Goal: Communication & Community: Answer question/provide support

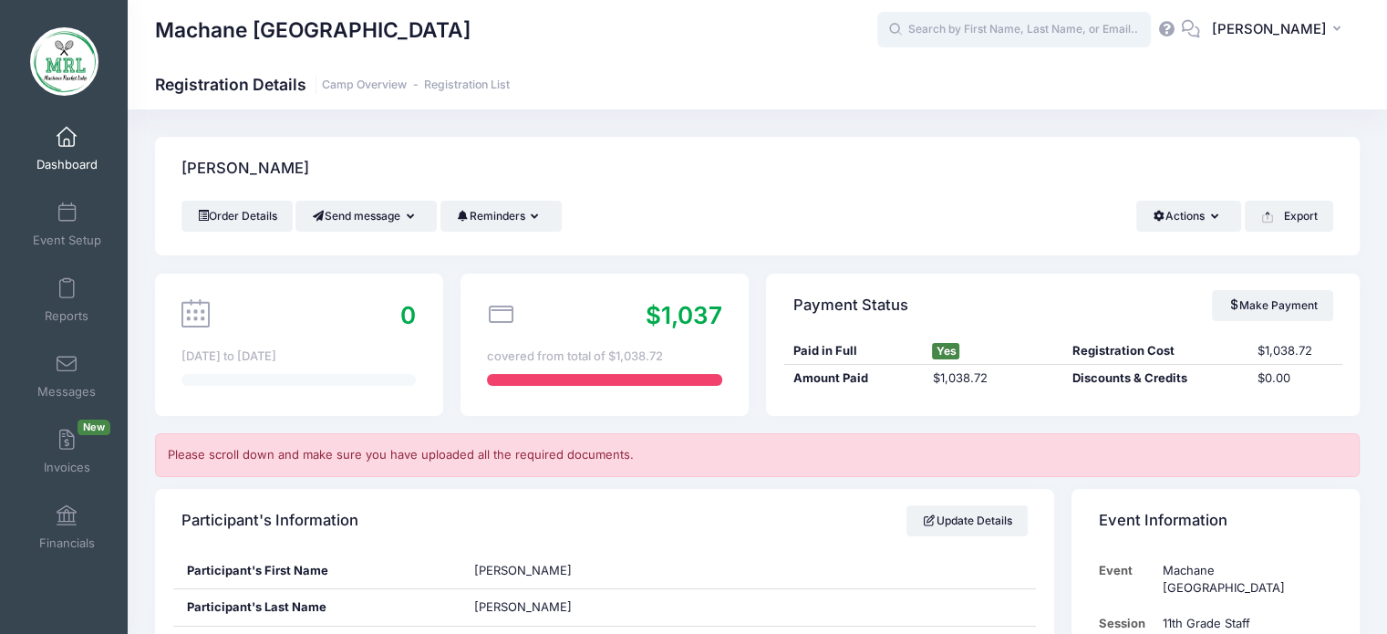
click at [941, 31] on input "text" at bounding box center [1014, 30] width 274 height 36
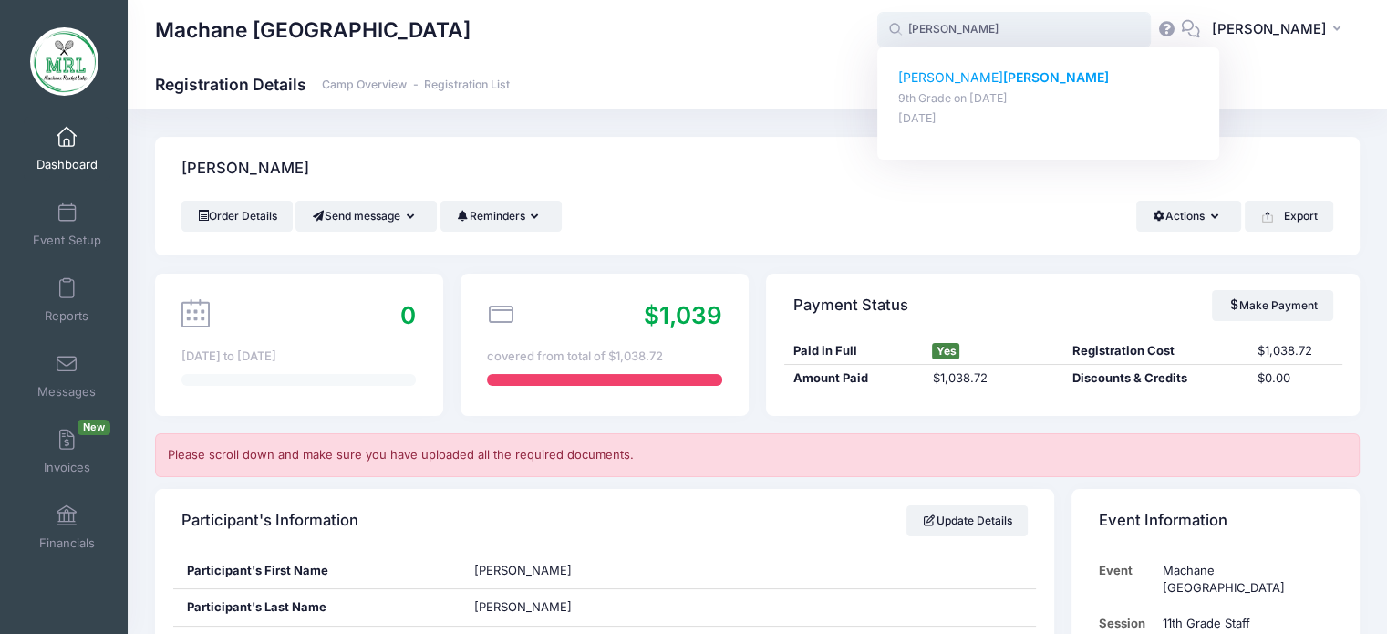
click at [938, 78] on p "yehudis taub" at bounding box center [1048, 77] width 301 height 19
type input "yehudis taub (9th Grade, Aug-14, 2025)"
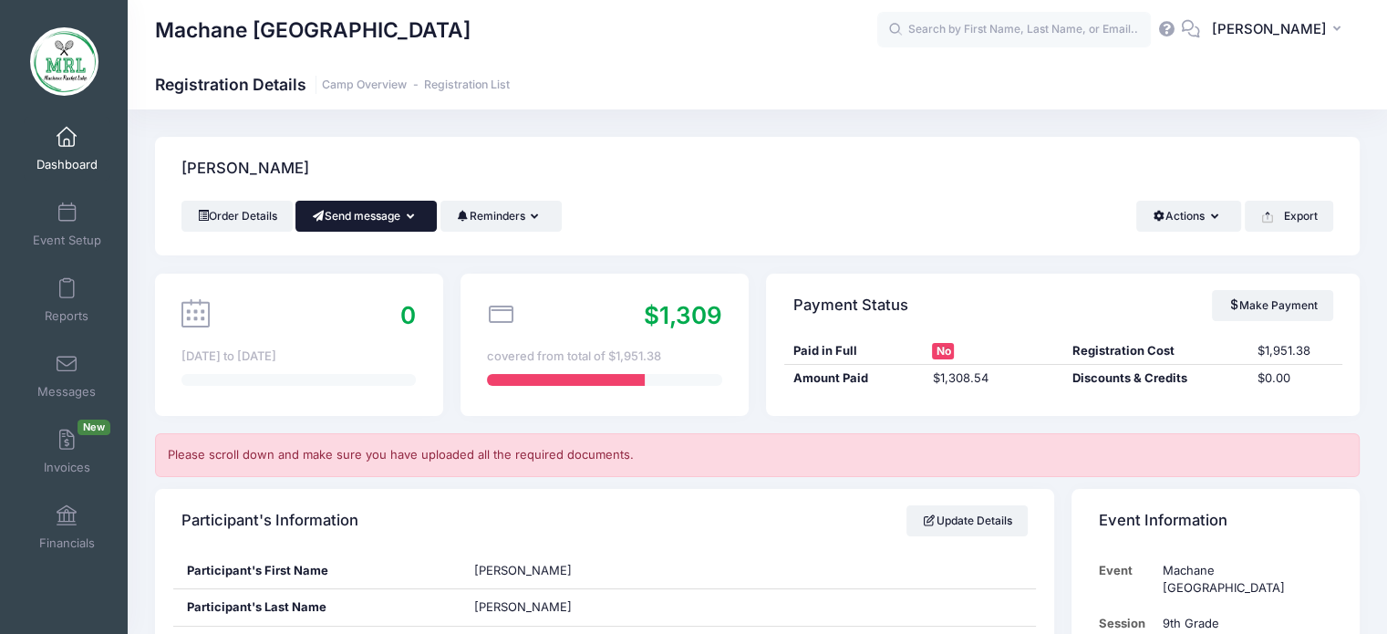
click at [423, 216] on button "Send message" at bounding box center [366, 216] width 141 height 31
click at [412, 301] on link "Send SMS" at bounding box center [380, 295] width 110 height 35
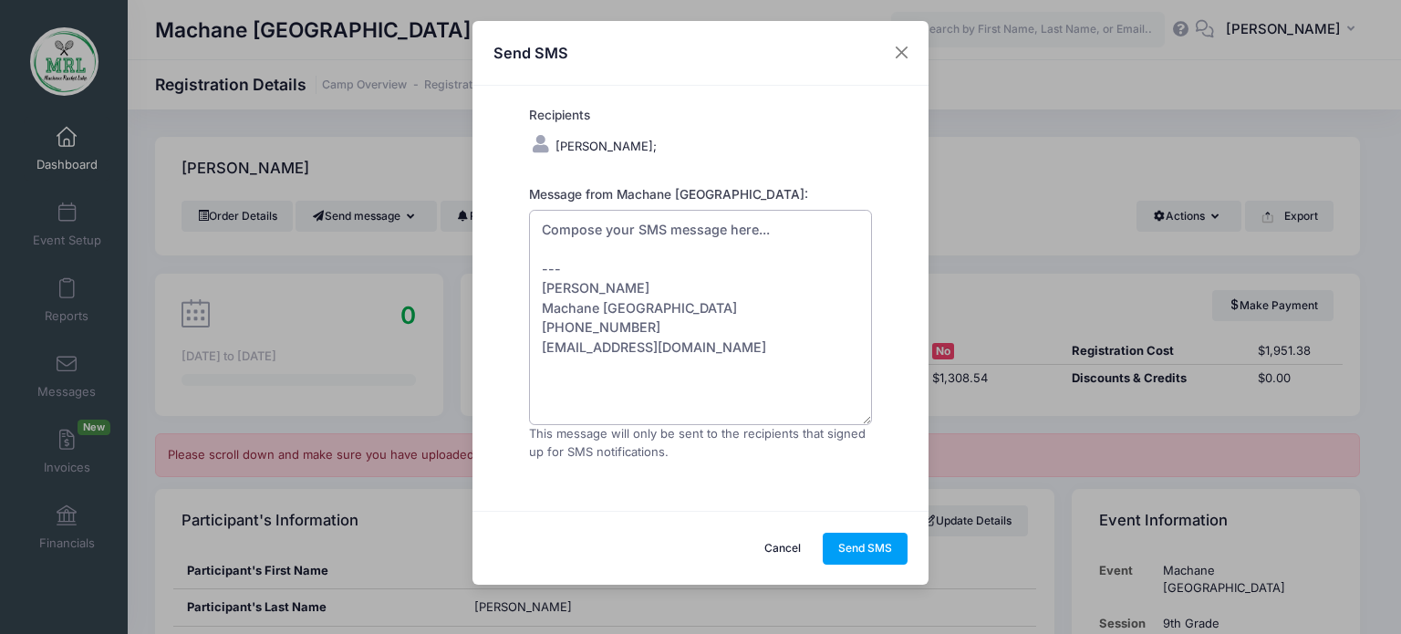
click at [589, 252] on textarea "Compose your SMS message here... --- [PERSON_NAME] Machane [GEOGRAPHIC_DATA] [P…" at bounding box center [700, 317] width 343 height 215
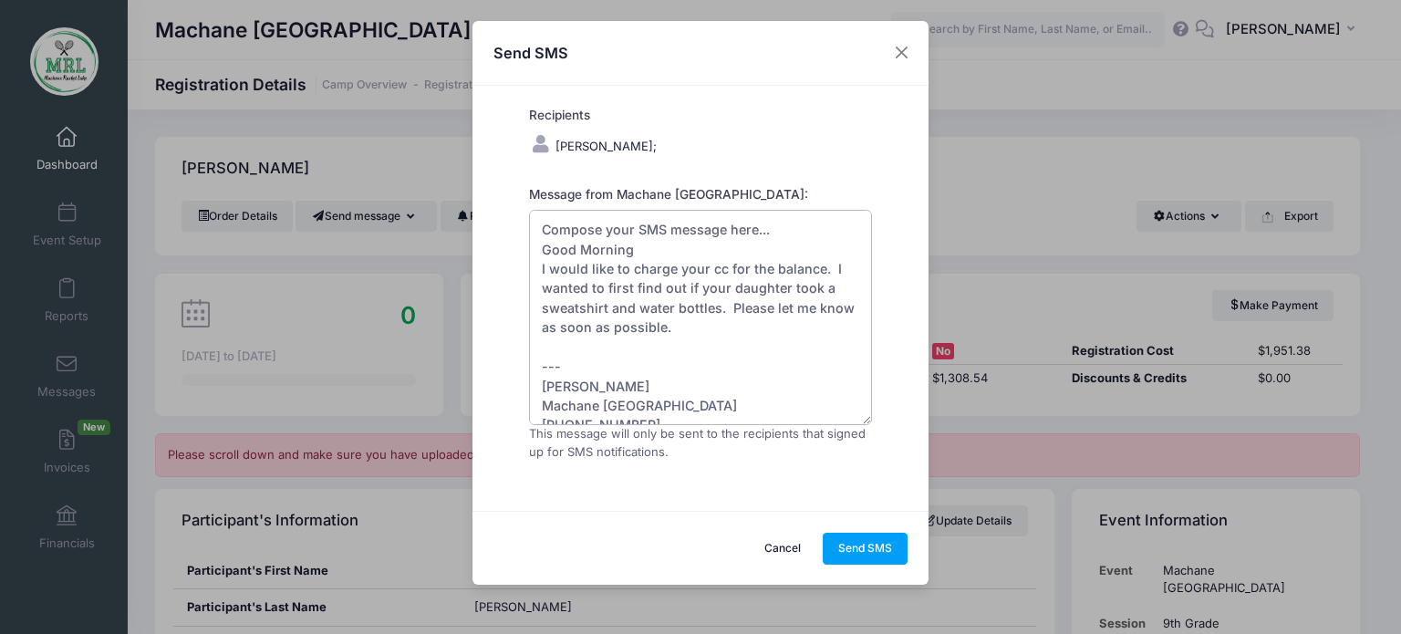
type textarea "Compose your SMS message here... Good Morning I would like to charge your cc fo…"
click at [1367, 353] on div "Send SMS Recipients [PERSON_NAME];" at bounding box center [700, 317] width 1401 height 634
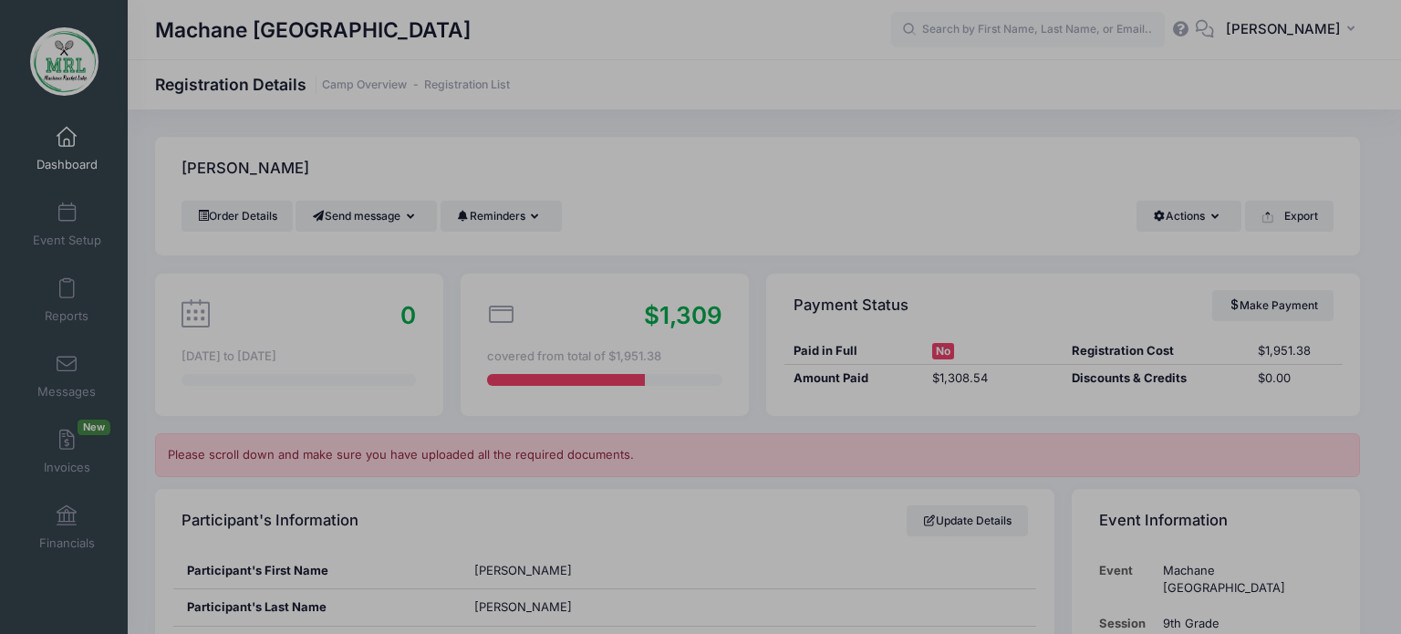
click at [1367, 353] on body "Processing Request Please wait... Processing Request Please wait... Processing …" at bounding box center [700, 317] width 1401 height 634
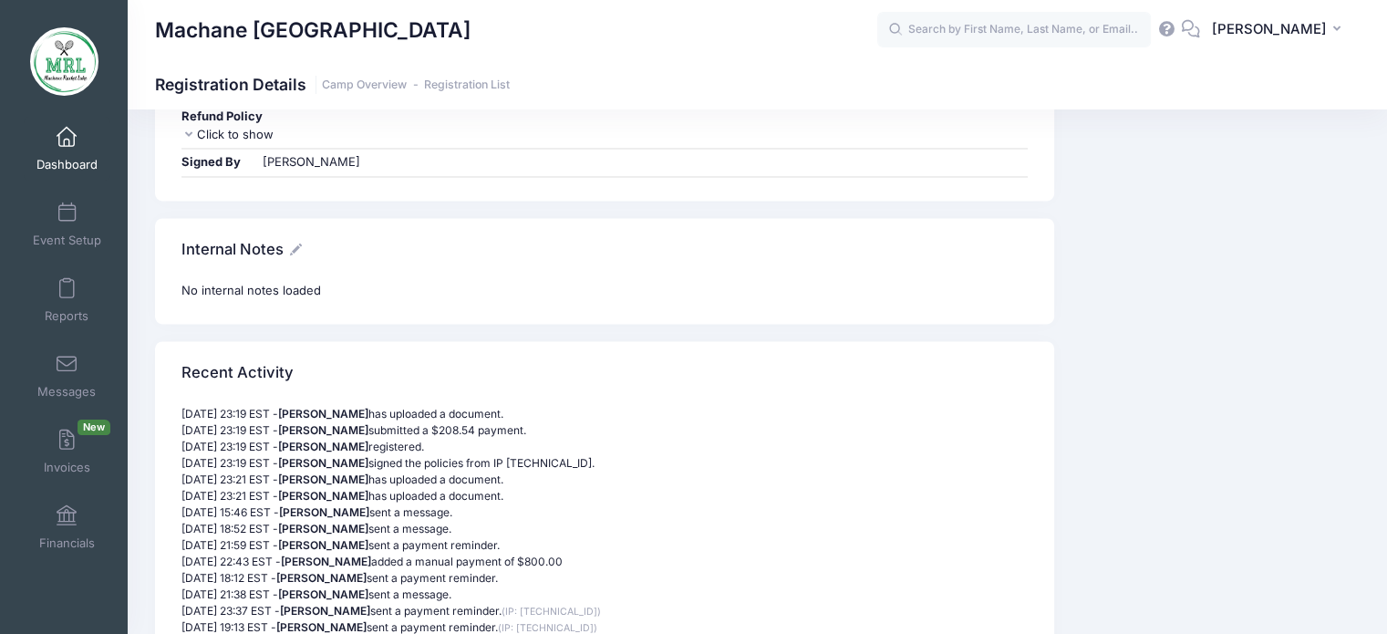
scroll to position [3124, 0]
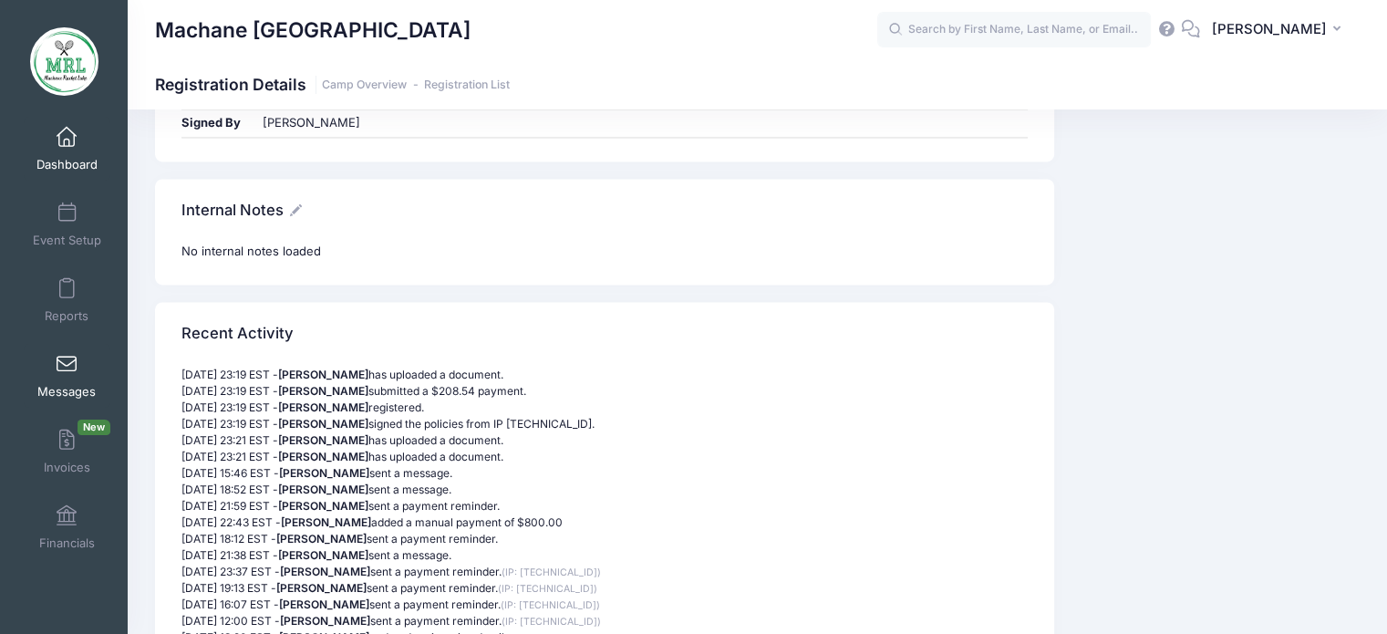
click at [67, 364] on span at bounding box center [67, 365] width 0 height 20
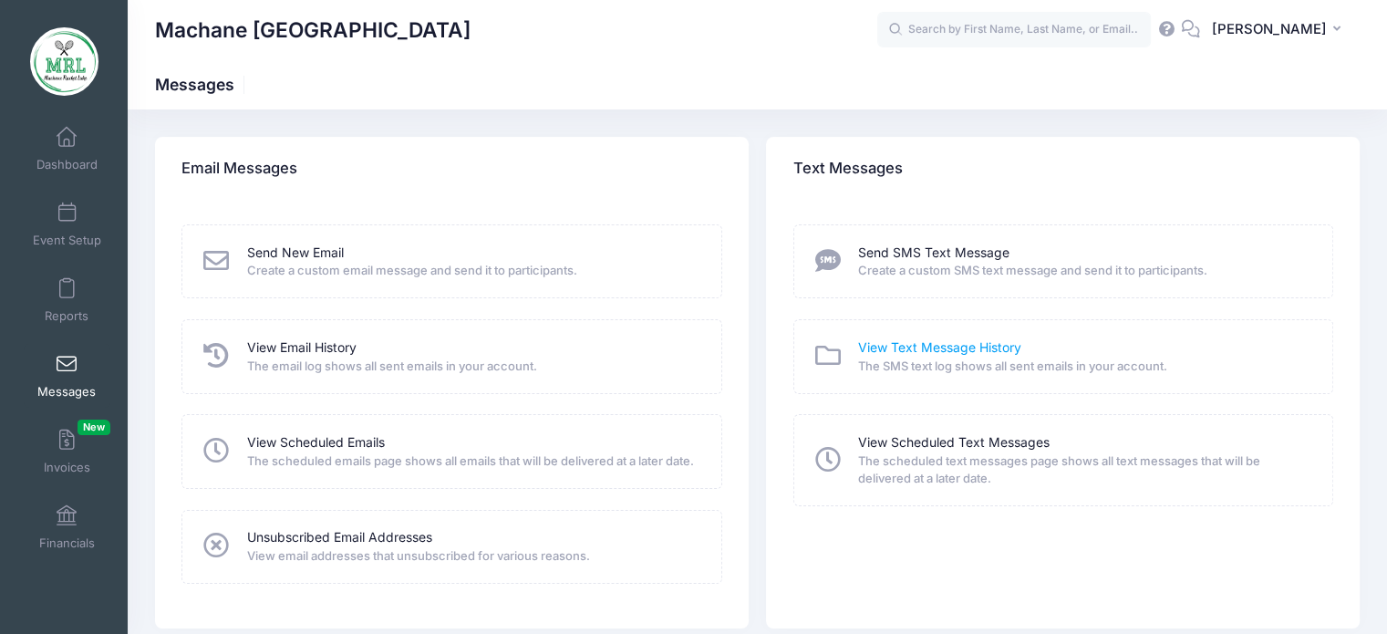
click at [985, 354] on link "View Text Message History" at bounding box center [939, 347] width 163 height 19
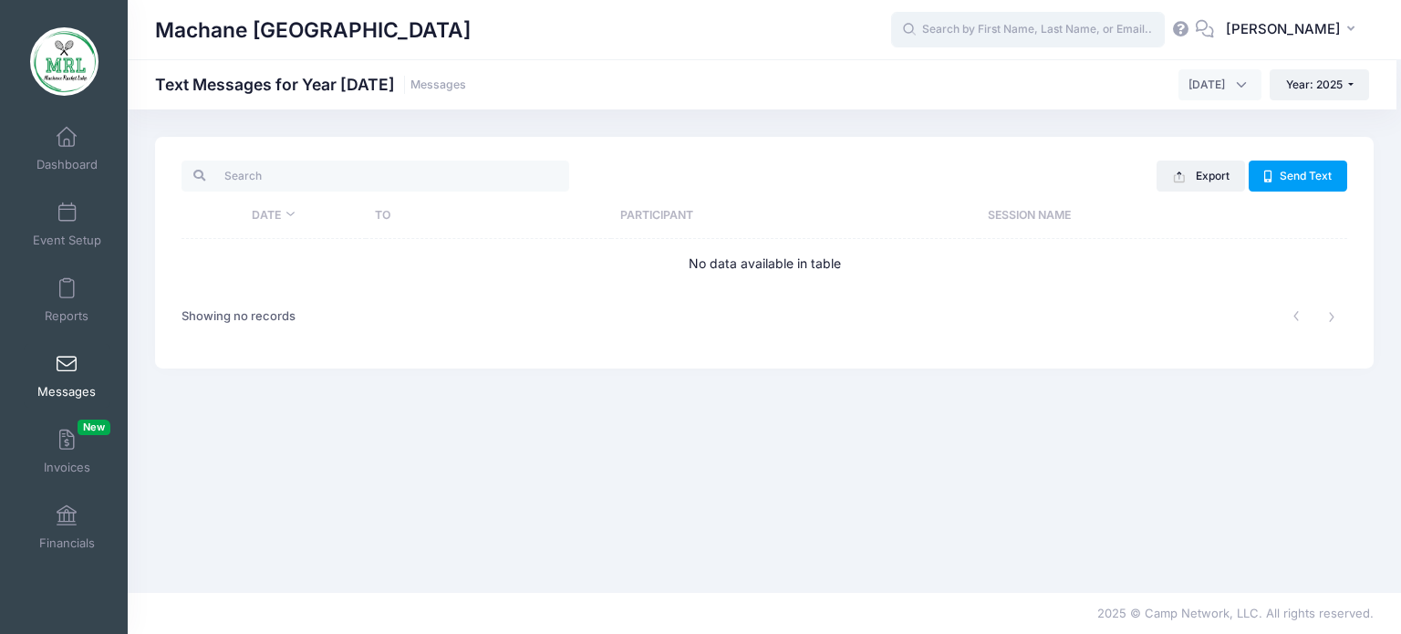
click at [1057, 32] on input "text" at bounding box center [1028, 30] width 274 height 36
click at [1057, 32] on input "T" at bounding box center [1028, 30] width 274 height 36
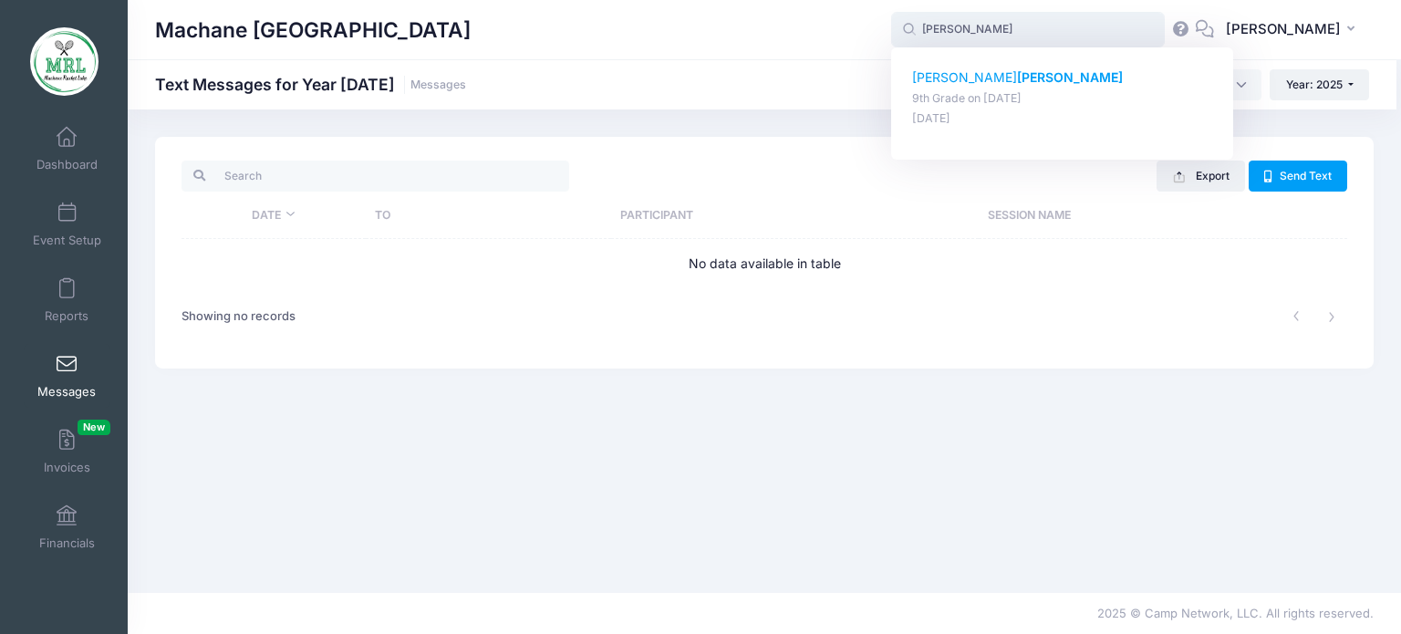
click at [1017, 76] on strong "[PERSON_NAME]" at bounding box center [1070, 77] width 106 height 16
type input "[PERSON_NAME] (9th Grade, [DATE])"
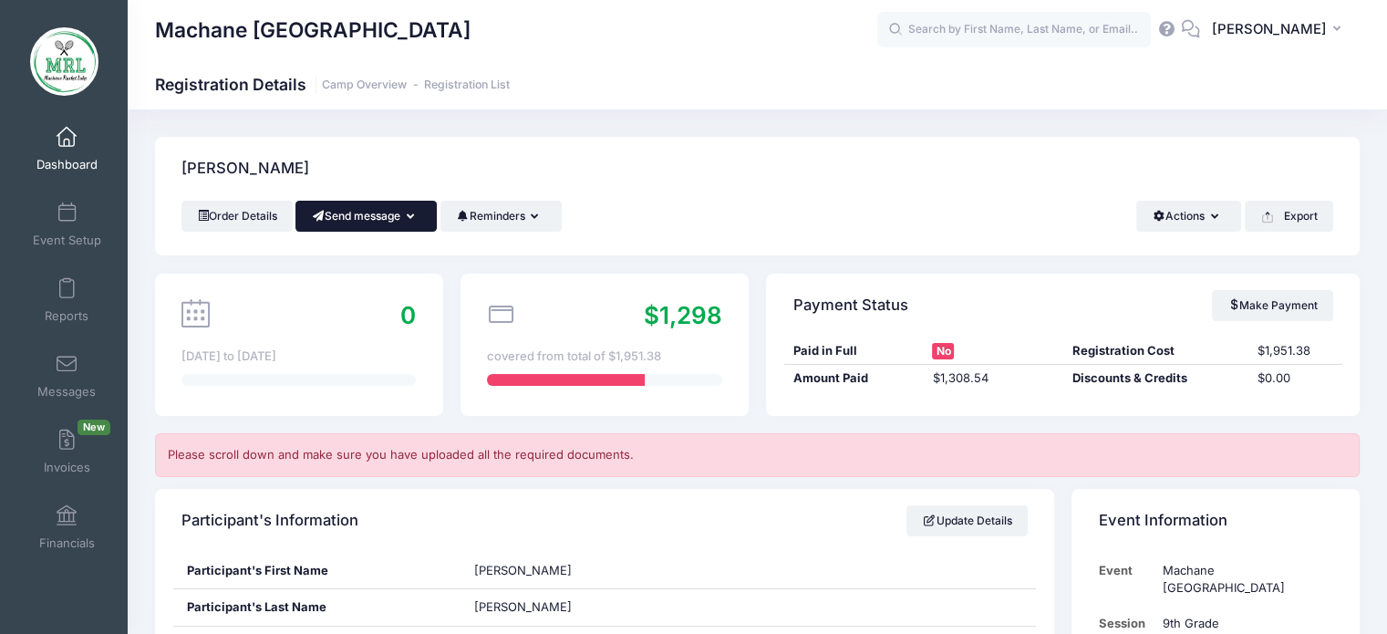
click at [415, 217] on icon "button" at bounding box center [414, 217] width 15 height 0
click at [397, 293] on link "Send SMS" at bounding box center [380, 295] width 110 height 35
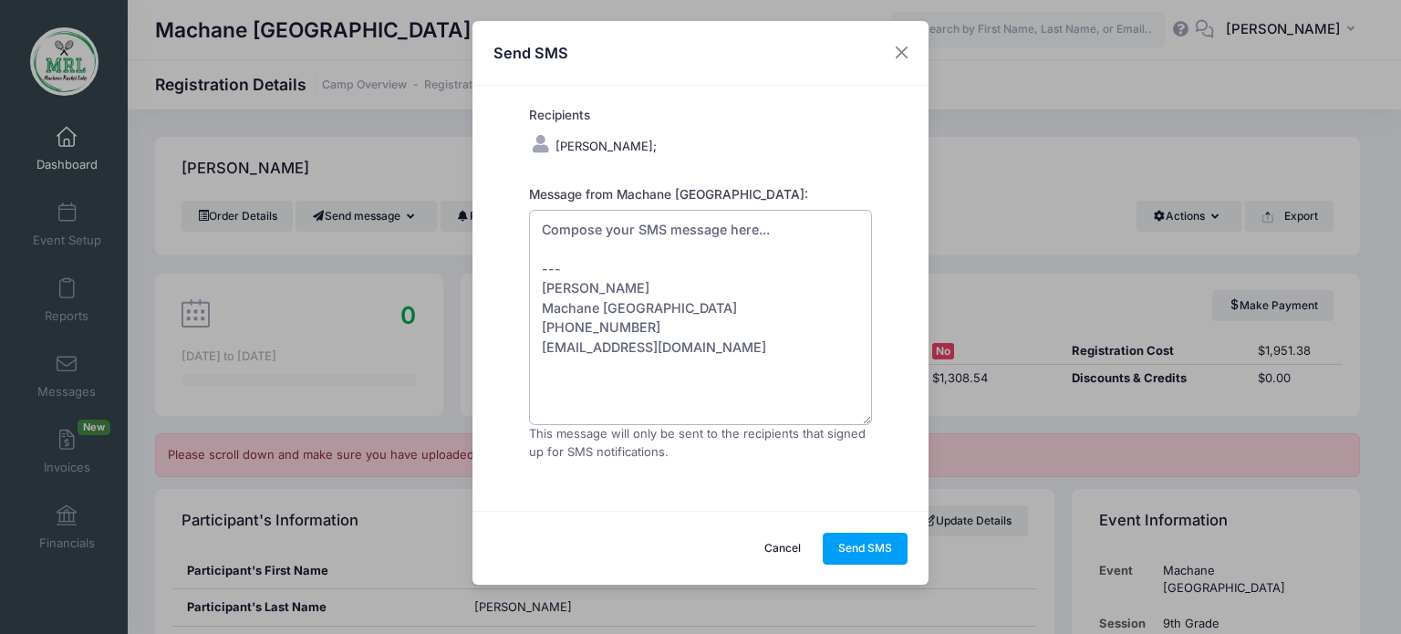
click at [558, 254] on textarea "Compose your SMS message here... --- [PERSON_NAME] Machane [GEOGRAPHIC_DATA] [P…" at bounding box center [700, 317] width 343 height 215
drag, startPoint x: 558, startPoint y: 254, endPoint x: 814, endPoint y: 317, distance: 263.0
click at [814, 317] on textarea "Compose your SMS message here... --- [PERSON_NAME] Machane [GEOGRAPHIC_DATA] [P…" at bounding box center [700, 317] width 343 height 215
click at [551, 254] on textarea "Compose your SMS message here... --- [PERSON_NAME] Machane [GEOGRAPHIC_DATA] [P…" at bounding box center [700, 317] width 343 height 215
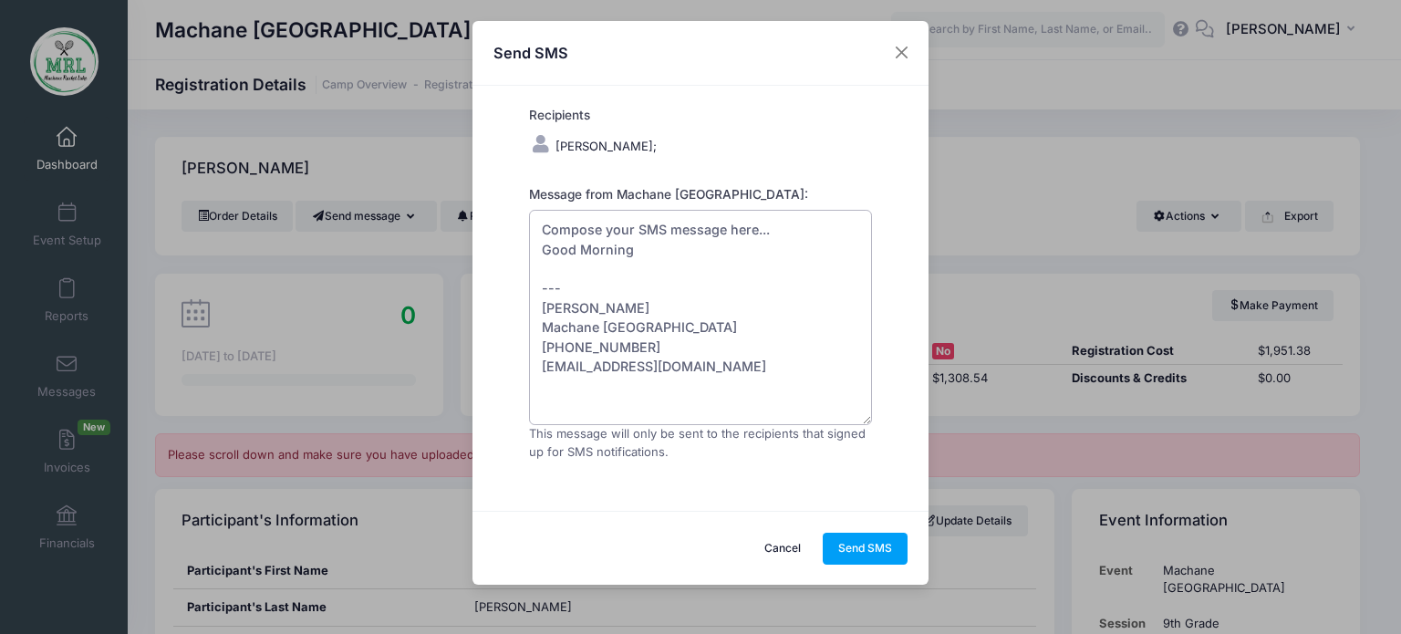
click at [551, 254] on textarea "Compose your SMS message here... Good Morning --- [PERSON_NAME] Machane [GEOGRA…" at bounding box center [700, 317] width 343 height 215
click at [578, 258] on textarea "Compose your SMS message here... Good Morning --- [PERSON_NAME] Machane [GEOGRA…" at bounding box center [700, 317] width 343 height 215
click at [634, 260] on textarea "Compose your SMS message here... Good Morning P --- [PERSON_NAME] Machane [GEOG…" at bounding box center [700, 317] width 343 height 215
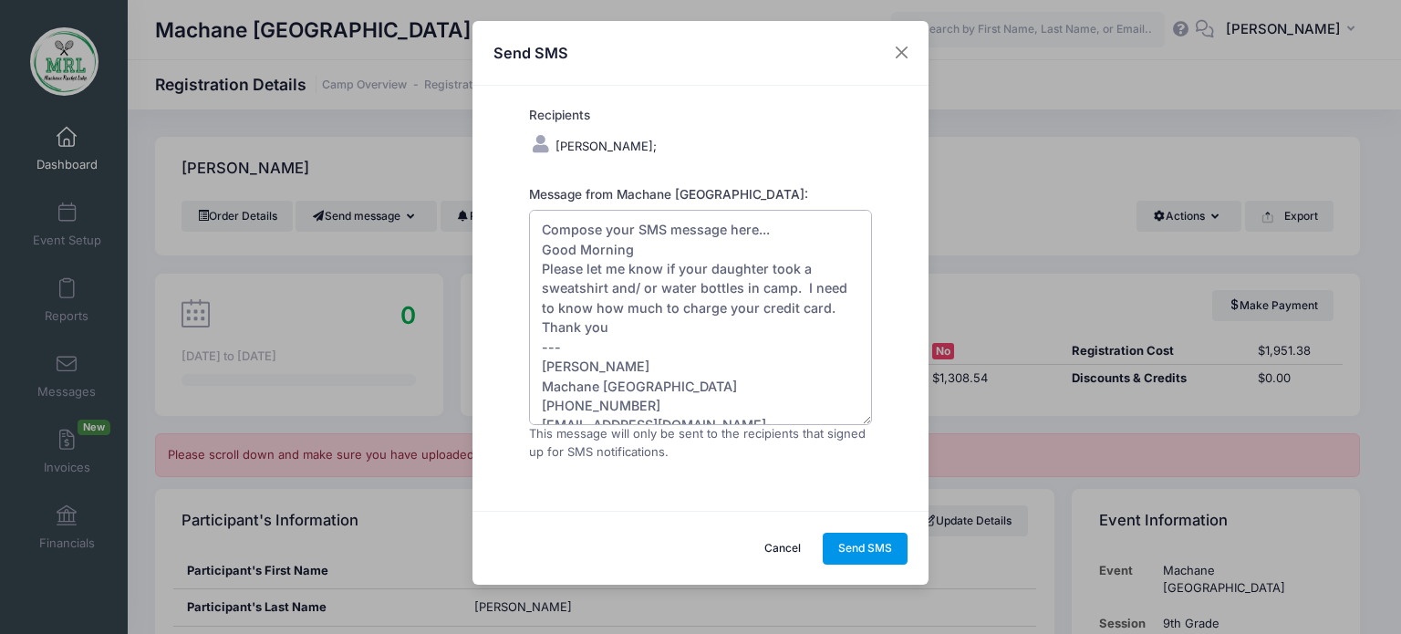
type textarea "Compose your SMS message here... Good Morning Please let me know if your daught…"
click at [844, 546] on button "Send SMS" at bounding box center [866, 548] width 86 height 31
